Goal: Check status: Check status

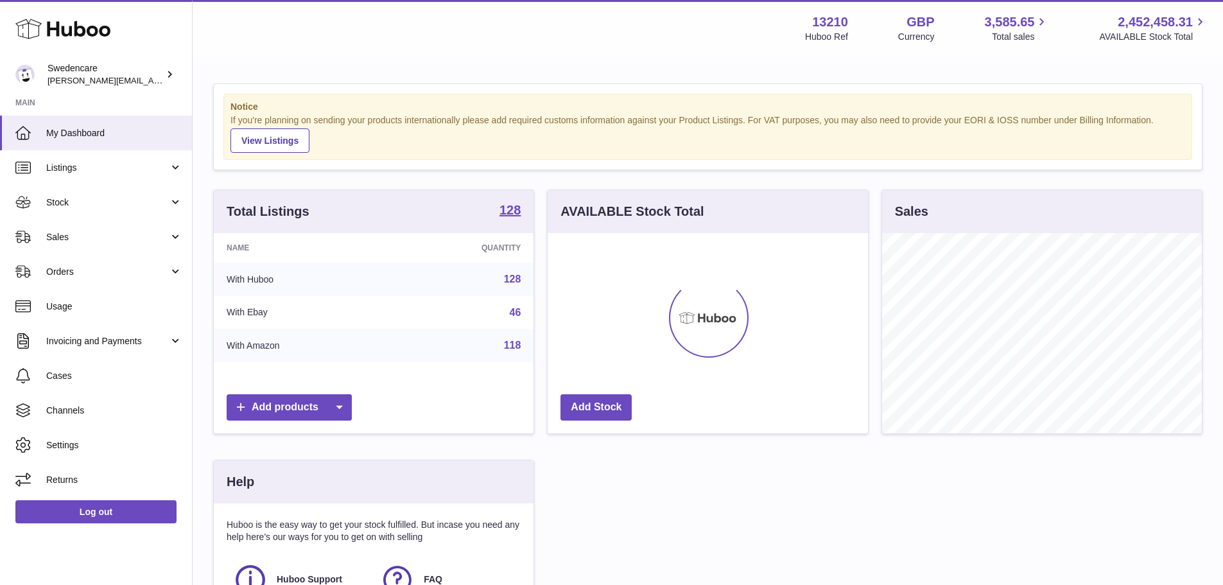
scroll to position [200, 320]
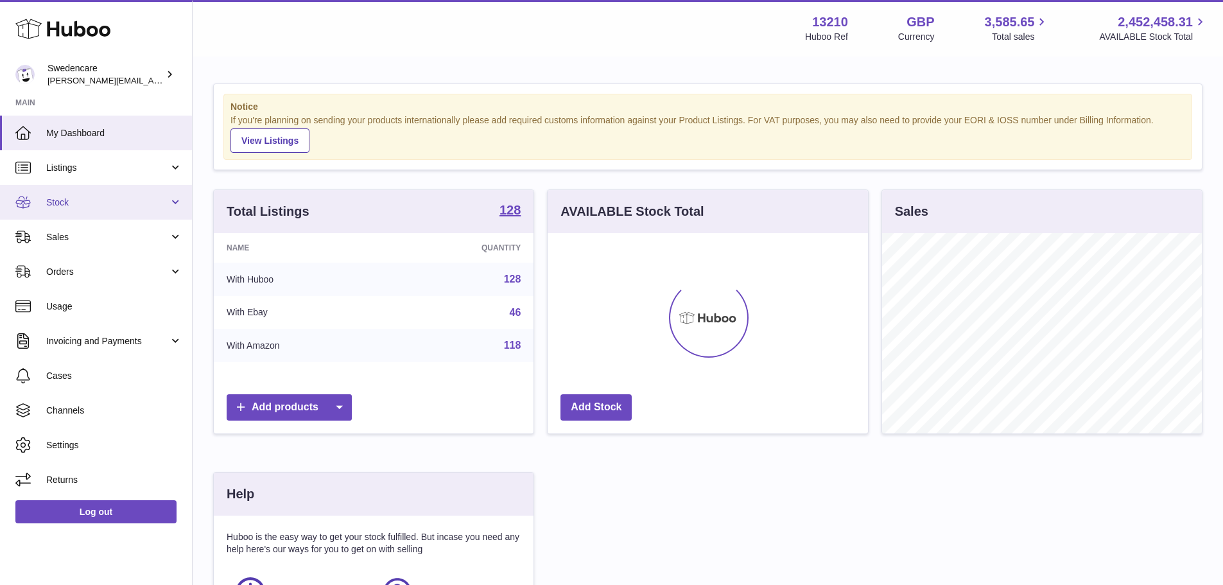
click at [90, 198] on span "Stock" at bounding box center [107, 203] width 123 height 12
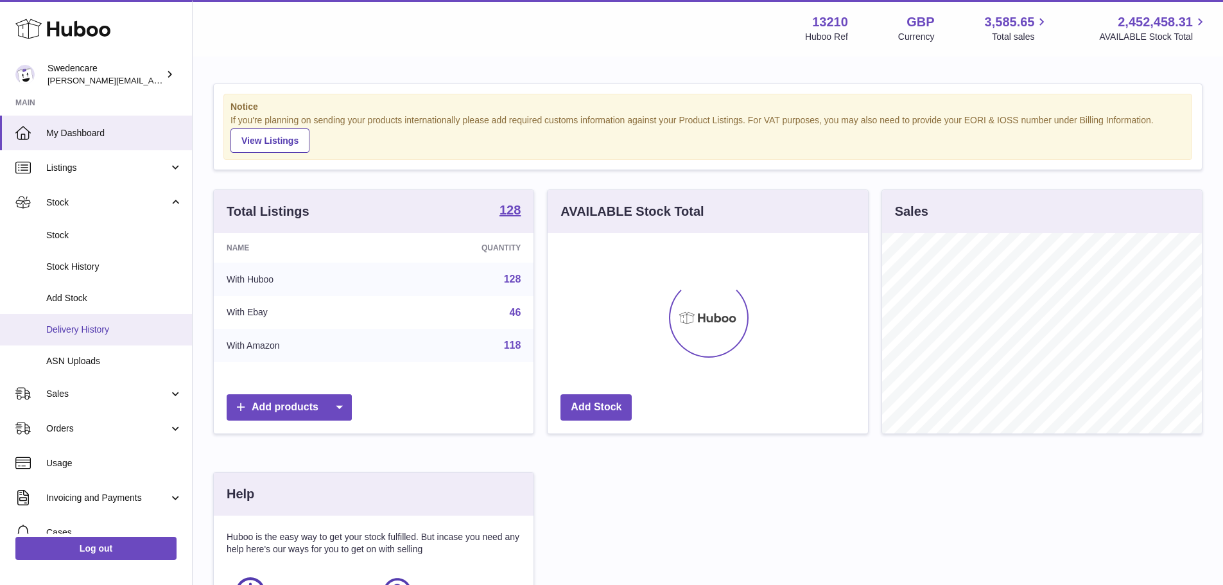
click at [83, 326] on span "Delivery History" at bounding box center [114, 330] width 136 height 12
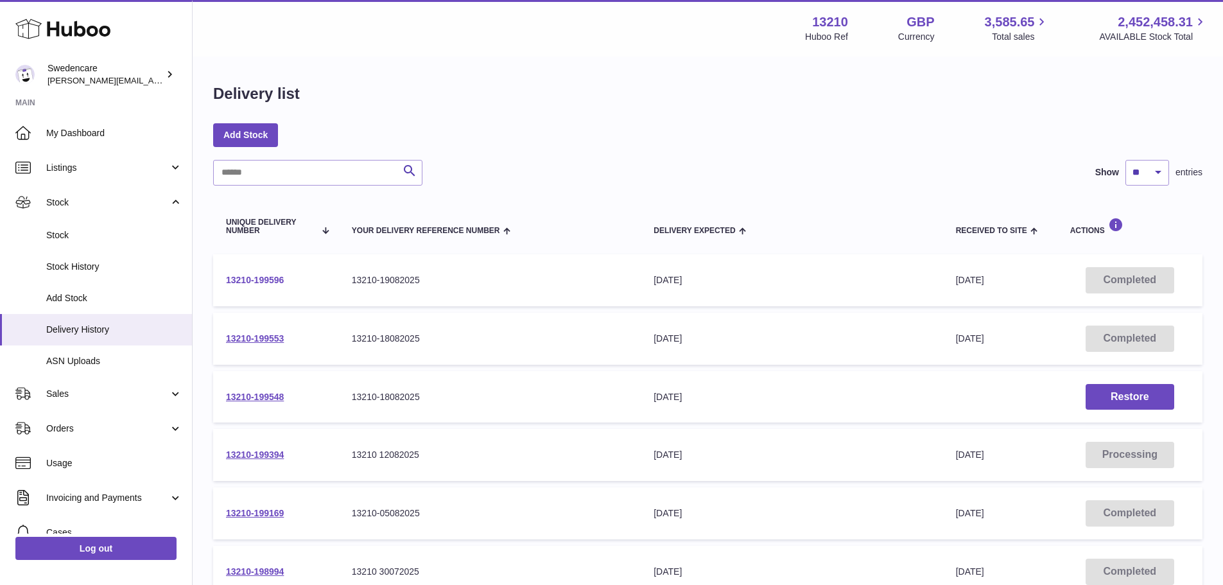
click at [257, 282] on link "13210-199596" at bounding box center [255, 280] width 58 height 10
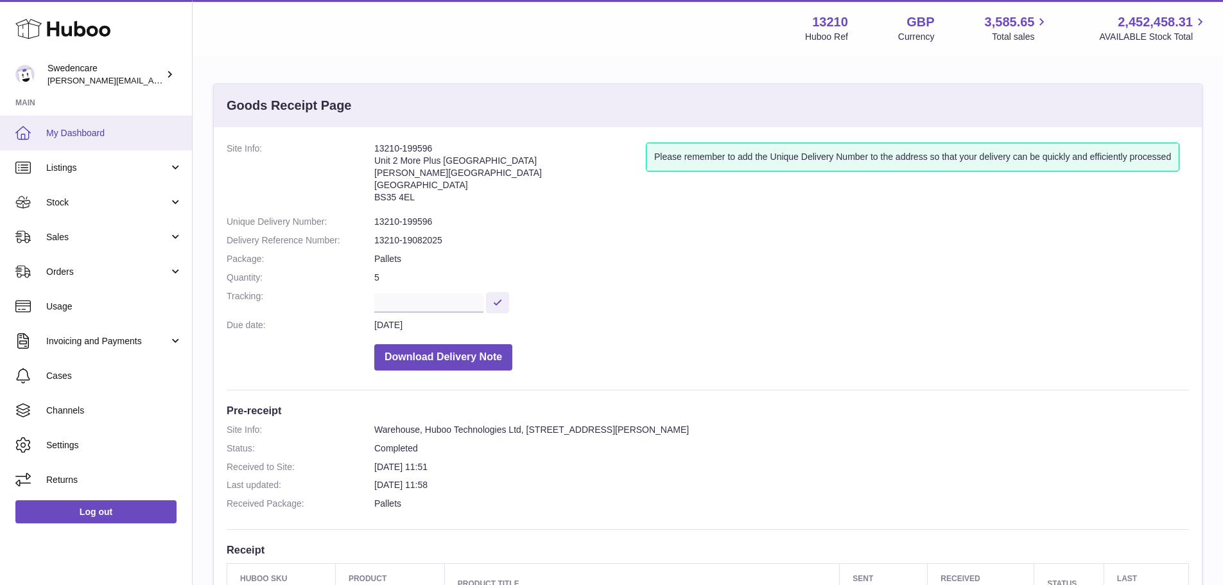
click at [65, 134] on span "My Dashboard" at bounding box center [114, 133] width 136 height 12
